Goal: Information Seeking & Learning: Learn about a topic

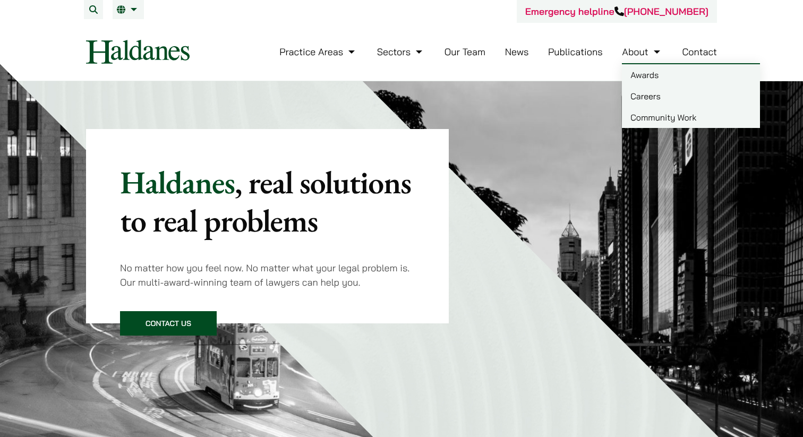
click at [645, 105] on link "Careers" at bounding box center [691, 96] width 138 height 21
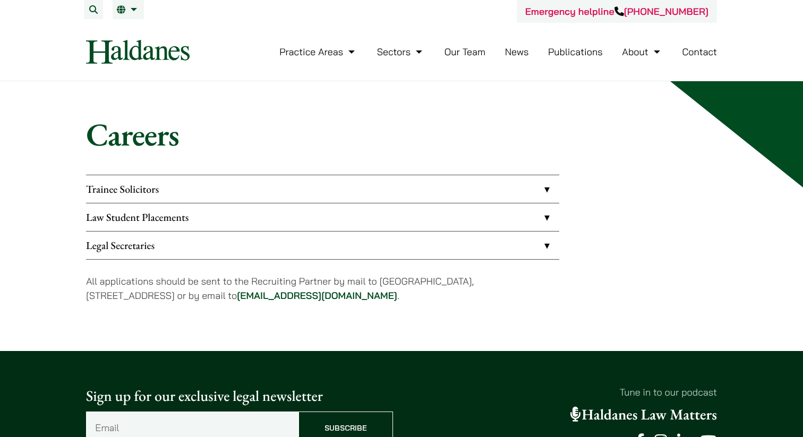
click at [219, 215] on link "Law Student Placements" at bounding box center [322, 217] width 473 height 28
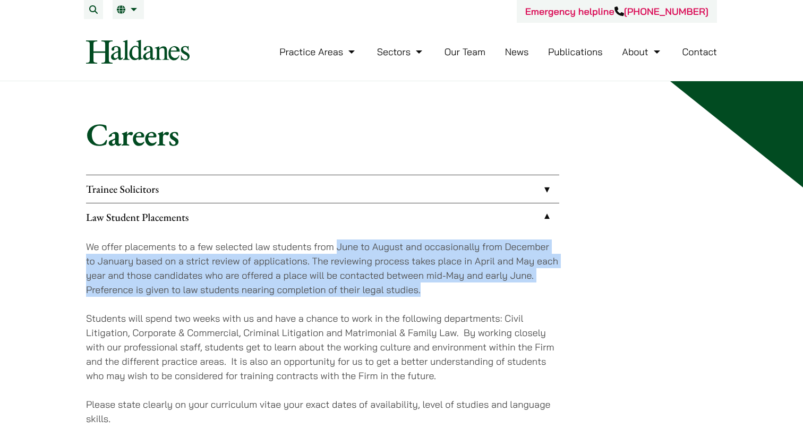
drag, startPoint x: 336, startPoint y: 247, endPoint x: 440, endPoint y: 287, distance: 111.0
click at [440, 287] on p "We offer placements to a few selected law students from June to August and occa…" at bounding box center [322, 268] width 473 height 57
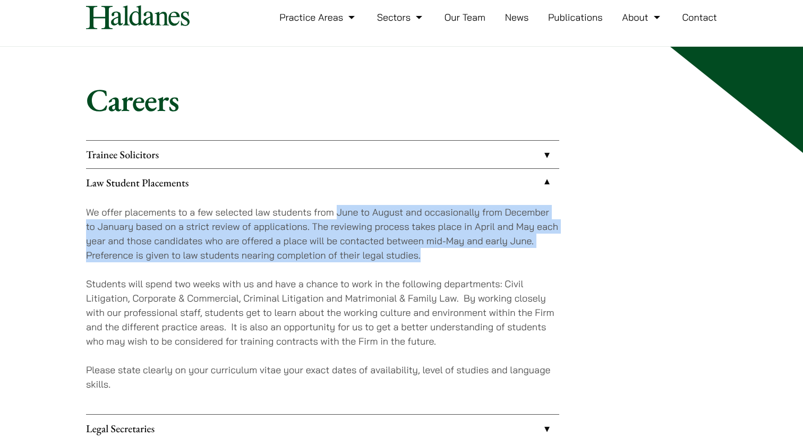
scroll to position [46, 0]
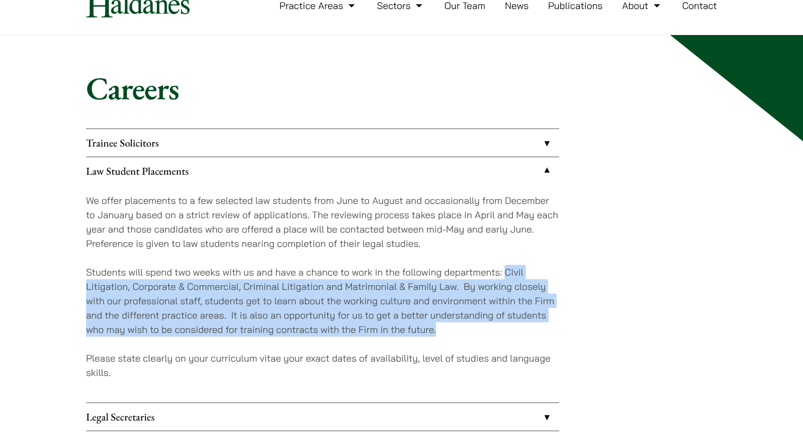
drag, startPoint x: 505, startPoint y: 271, endPoint x: 454, endPoint y: 330, distance: 78.0
click at [454, 330] on p "Students will spend two weeks with us and have a chance to work in the followin…" at bounding box center [322, 301] width 473 height 72
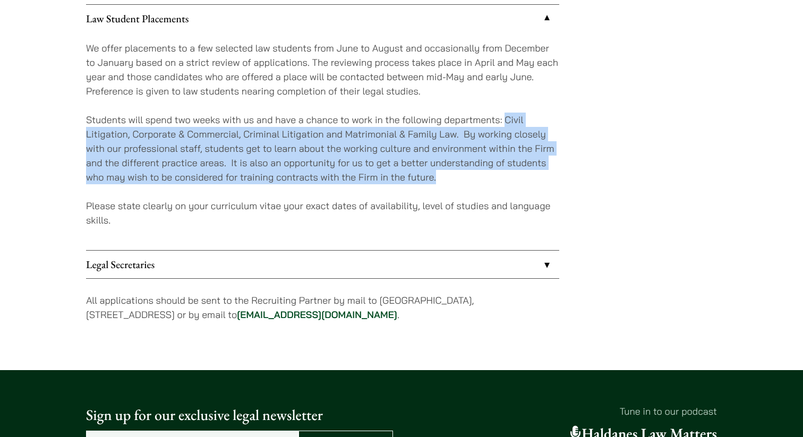
scroll to position [205, 0]
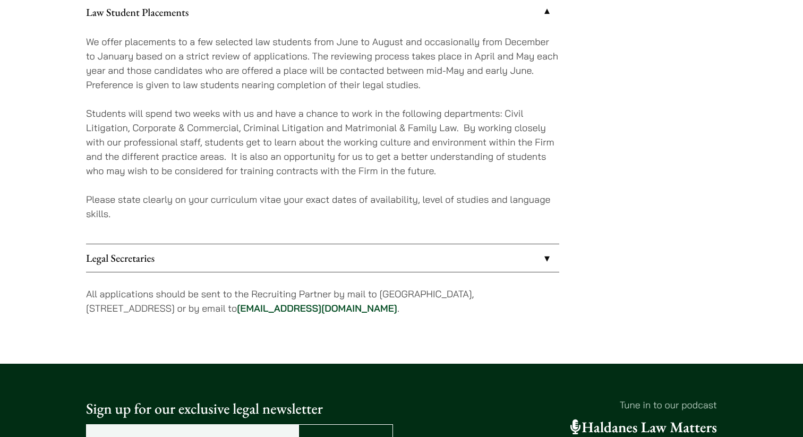
click at [347, 229] on div "We offer placements to a few selected law students from June to August and occa…" at bounding box center [322, 135] width 473 height 218
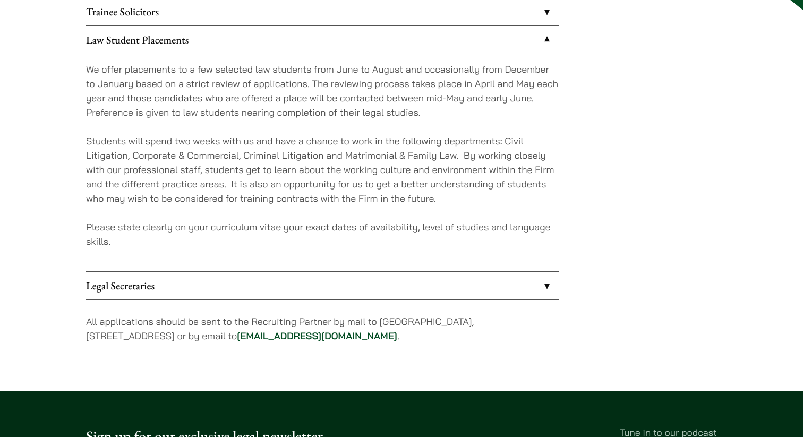
scroll to position [173, 0]
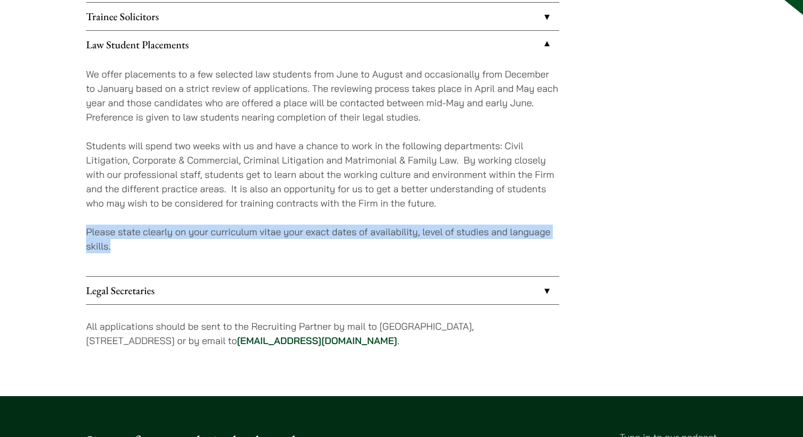
drag, startPoint x: 211, startPoint y: 221, endPoint x: 232, endPoint y: 243, distance: 29.7
click at [234, 243] on div "We offer placements to a few selected law students from June to August and occa…" at bounding box center [322, 167] width 473 height 218
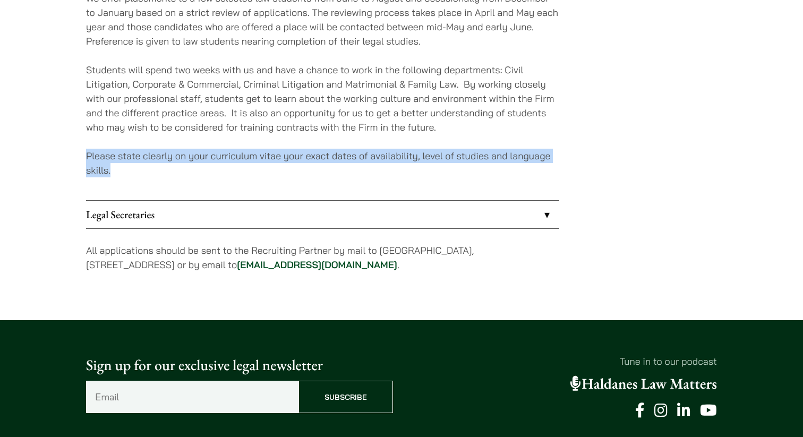
scroll to position [252, 0]
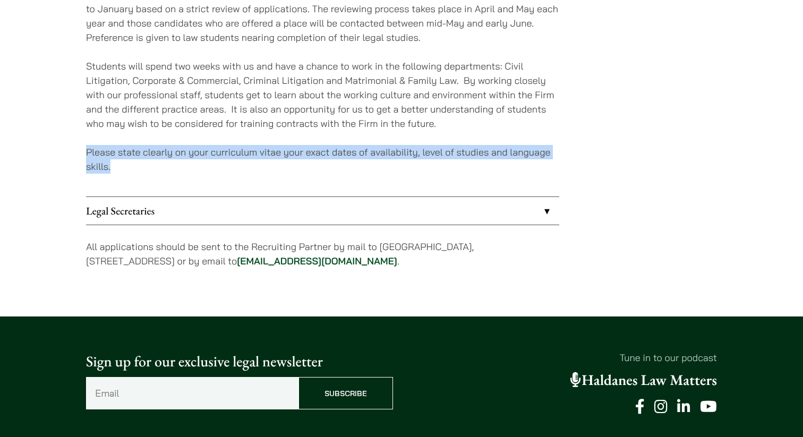
drag, startPoint x: 164, startPoint y: 247, endPoint x: 192, endPoint y: 267, distance: 34.3
click at [192, 265] on p "All applications should be sent to the Recruiting Partner by mail to [GEOGRAPHI…" at bounding box center [322, 254] width 473 height 29
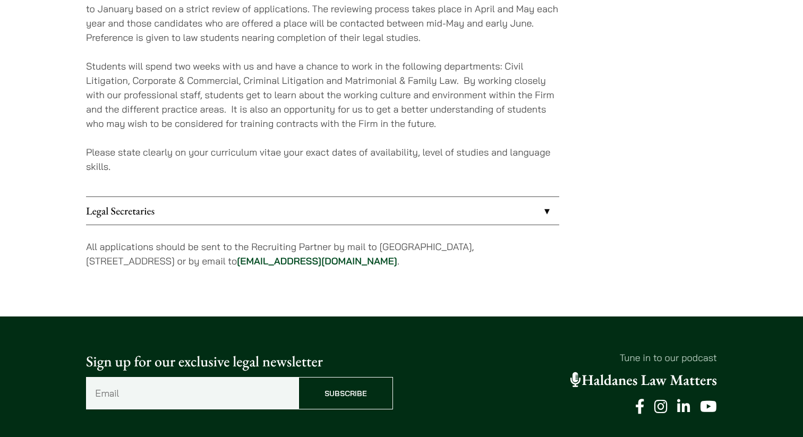
click at [193, 268] on p "All applications should be sent to the Recruiting Partner by mail to [GEOGRAPHI…" at bounding box center [322, 254] width 473 height 29
drag, startPoint x: 251, startPoint y: 266, endPoint x: 69, endPoint y: 243, distance: 184.2
click at [69, 243] on div "Careers Trainee Solicitors We look to recruit two to four top-quality trainee s…" at bounding box center [401, 73] width 669 height 420
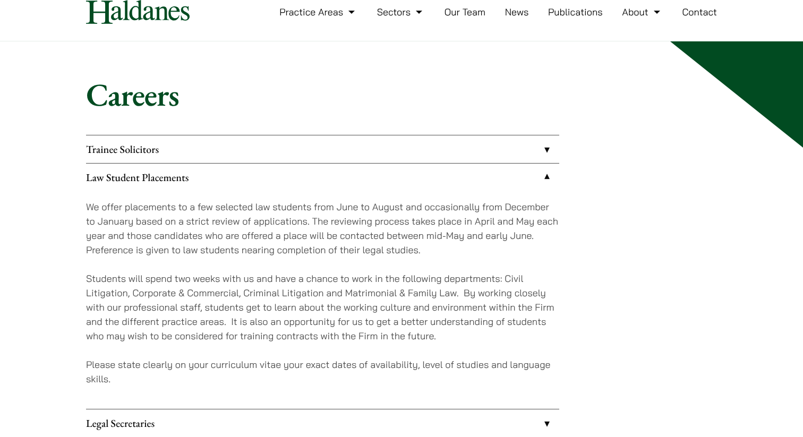
scroll to position [37, 0]
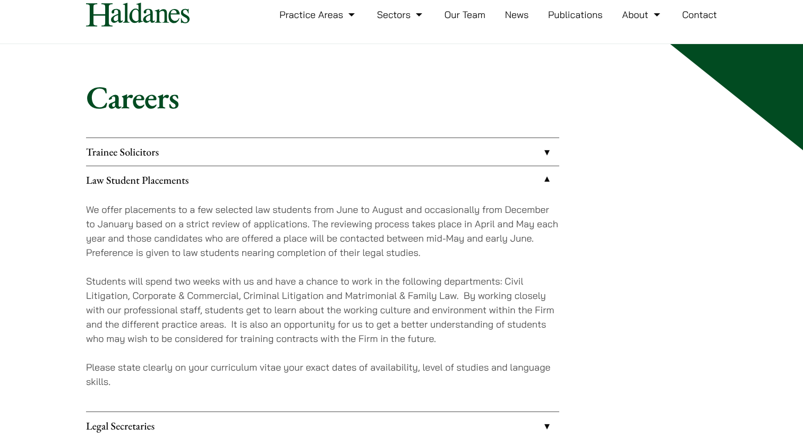
click at [173, 155] on link "Trainee Solicitors" at bounding box center [322, 152] width 473 height 28
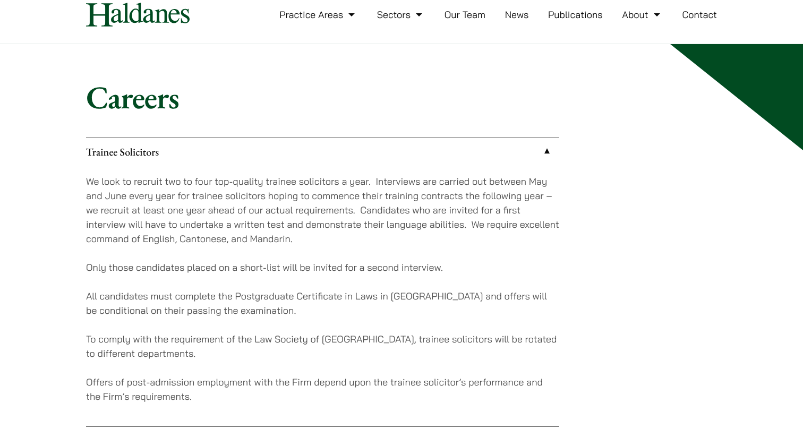
click at [172, 151] on link "Trainee Solicitors" at bounding box center [322, 152] width 473 height 28
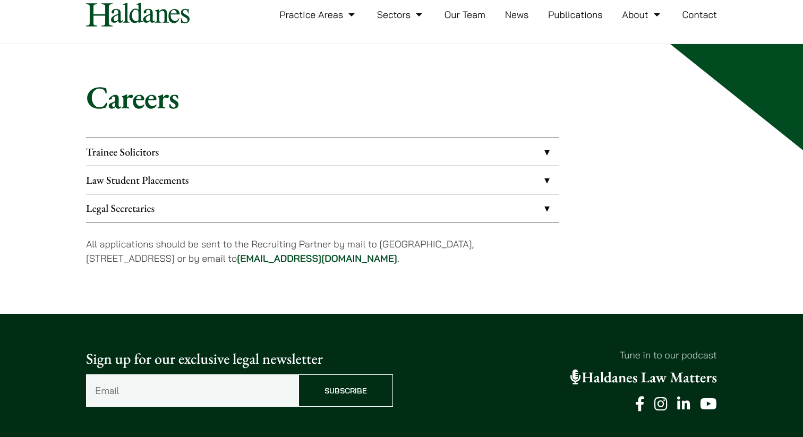
click at [278, 189] on link "Law Student Placements" at bounding box center [322, 180] width 473 height 28
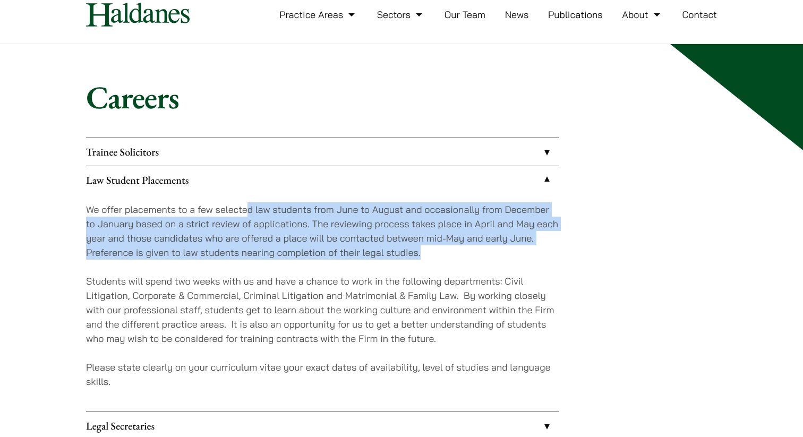
drag, startPoint x: 249, startPoint y: 204, endPoint x: 422, endPoint y: 253, distance: 180.4
click at [422, 253] on p "We offer placements to a few selected law students from June to August and occa…" at bounding box center [322, 230] width 473 height 57
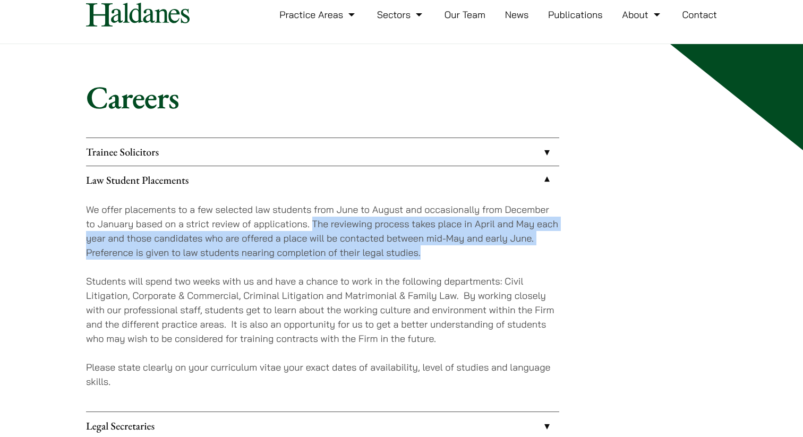
drag, startPoint x: 313, startPoint y: 223, endPoint x: 550, endPoint y: 249, distance: 238.8
click at [550, 249] on p "We offer placements to a few selected law students from June to August and occa…" at bounding box center [322, 230] width 473 height 57
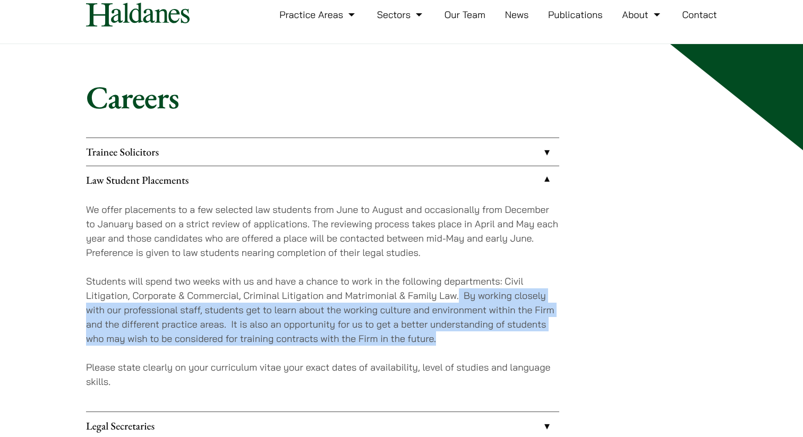
drag, startPoint x: 458, startPoint y: 296, endPoint x: 559, endPoint y: 337, distance: 109.6
click at [559, 337] on div "Trainee Solicitors We look to recruit two to four top-quality trainee solicitor…" at bounding box center [401, 318] width 631 height 360
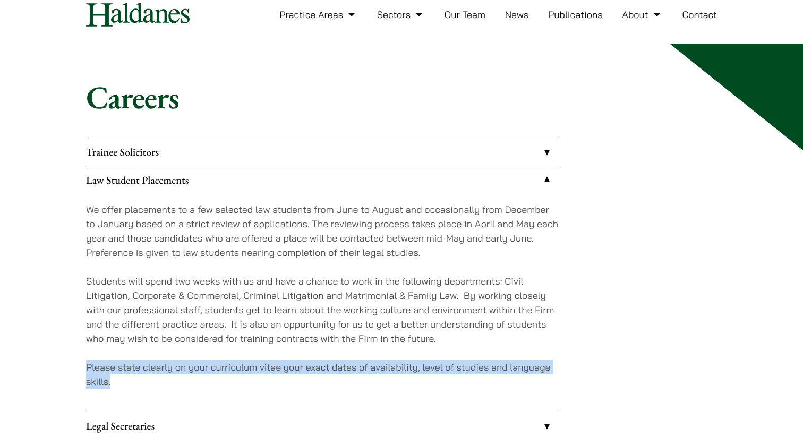
drag, startPoint x: 86, startPoint y: 357, endPoint x: 146, endPoint y: 379, distance: 63.7
click at [146, 379] on div "We offer placements to a few selected law students from June to August and occa…" at bounding box center [322, 303] width 473 height 218
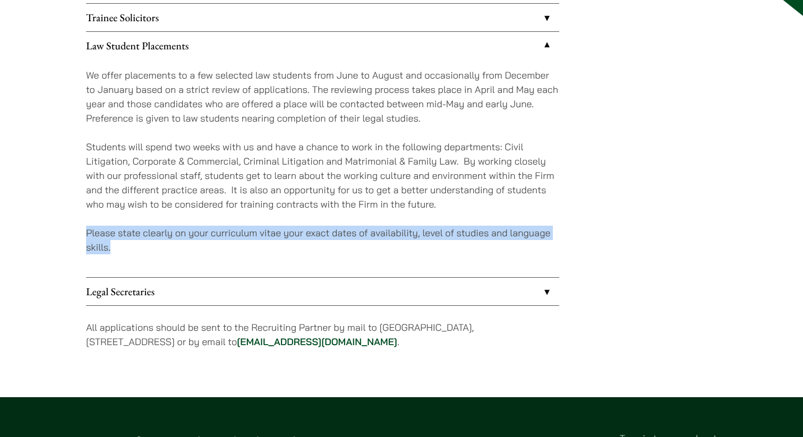
scroll to position [172, 0]
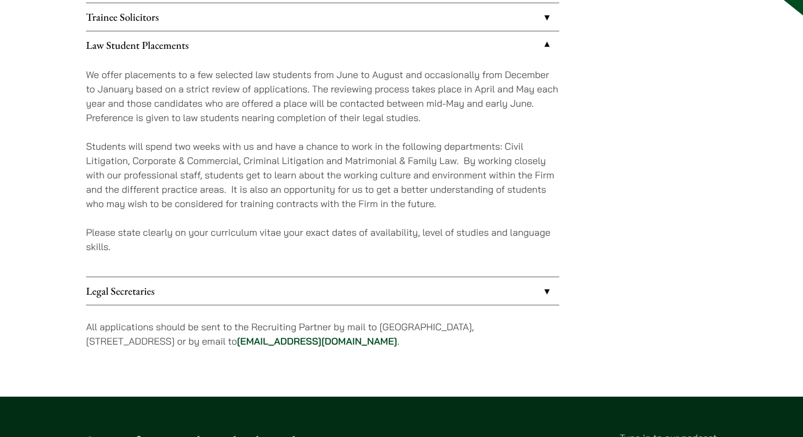
click at [179, 344] on p "All applications should be sent to the Recruiting Partner by mail to [GEOGRAPHI…" at bounding box center [322, 334] width 473 height 29
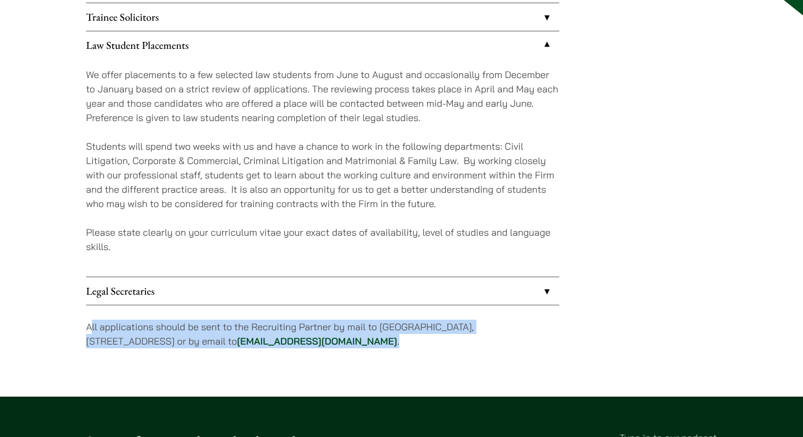
drag, startPoint x: 91, startPoint y: 326, endPoint x: 483, endPoint y: 338, distance: 392.1
click at [483, 338] on p "All applications should be sent to the Recruiting Partner by mail to [GEOGRAPHI…" at bounding box center [322, 334] width 473 height 29
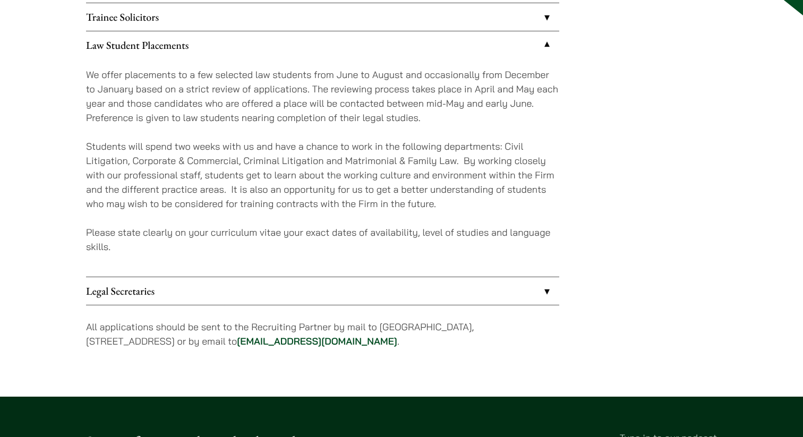
click at [475, 353] on div "Trainee Solicitors We look to recruit two to four top-quality trainee solicitor…" at bounding box center [322, 183] width 473 height 360
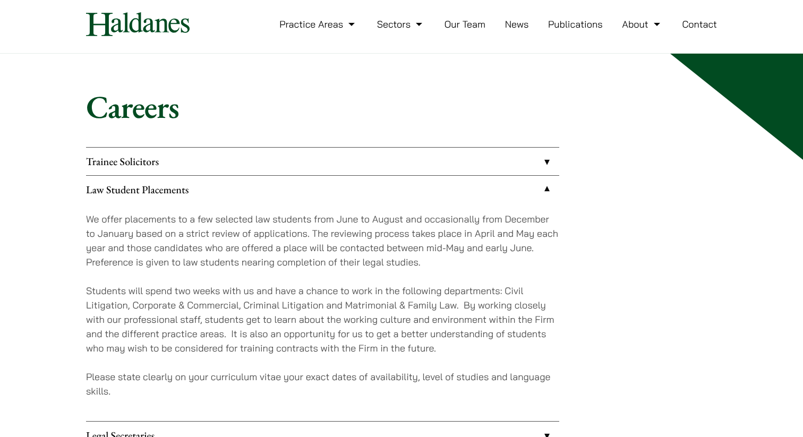
scroll to position [0, 0]
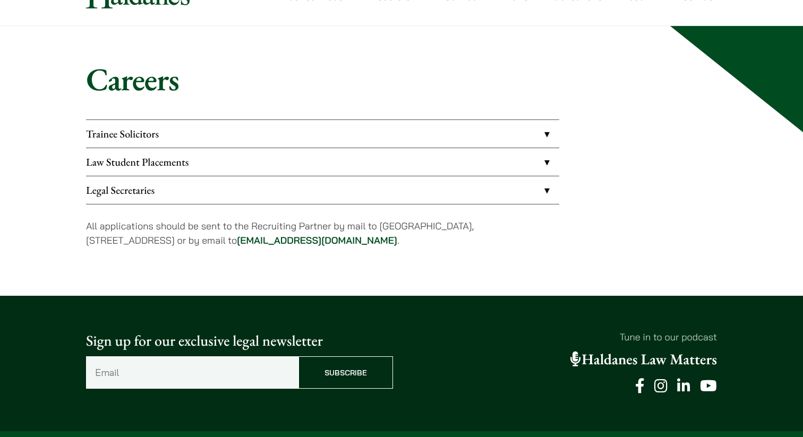
scroll to position [49, 0]
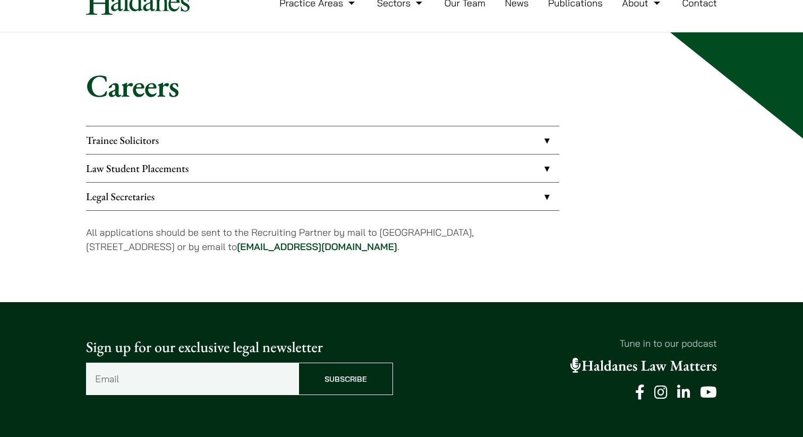
click at [551, 249] on p "All applications should be sent to the Recruiting Partner by mail to [GEOGRAPHI…" at bounding box center [322, 239] width 473 height 29
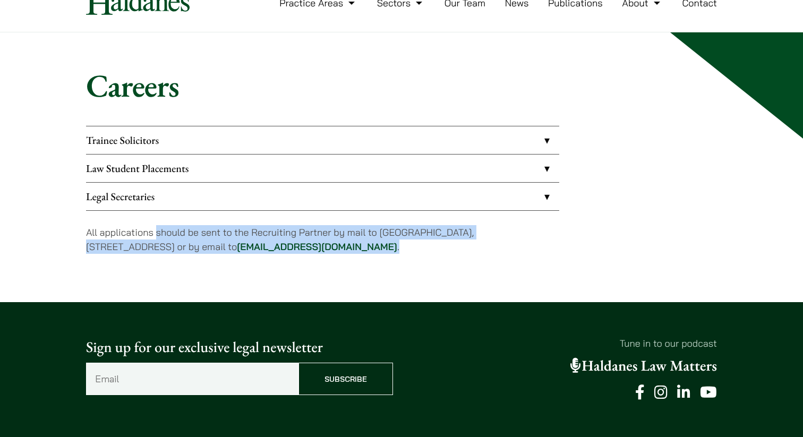
drag, startPoint x: 155, startPoint y: 233, endPoint x: 379, endPoint y: 245, distance: 224.5
click at [379, 245] on p "All applications should be sent to the Recruiting Partner by mail to [GEOGRAPHI…" at bounding box center [322, 239] width 473 height 29
drag, startPoint x: 391, startPoint y: 251, endPoint x: 56, endPoint y: 225, distance: 336.1
click at [56, 225] on div "Careers Trainee Solicitors We look to recruit two to four top-quality trainee s…" at bounding box center [401, 167] width 803 height 270
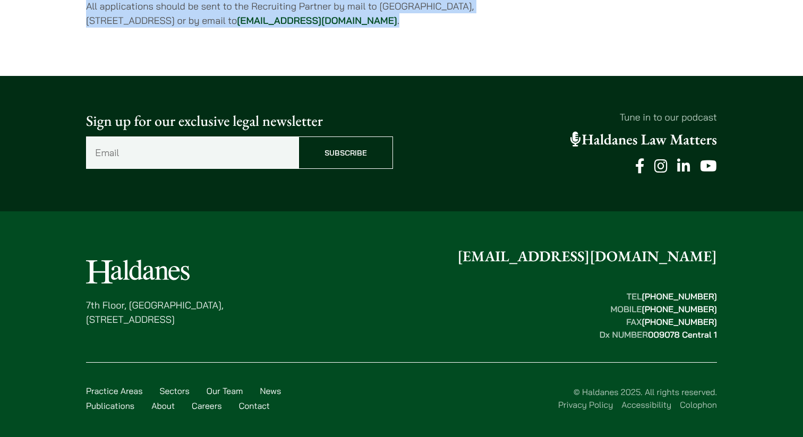
scroll to position [0, 0]
